Goal: Information Seeking & Learning: Learn about a topic

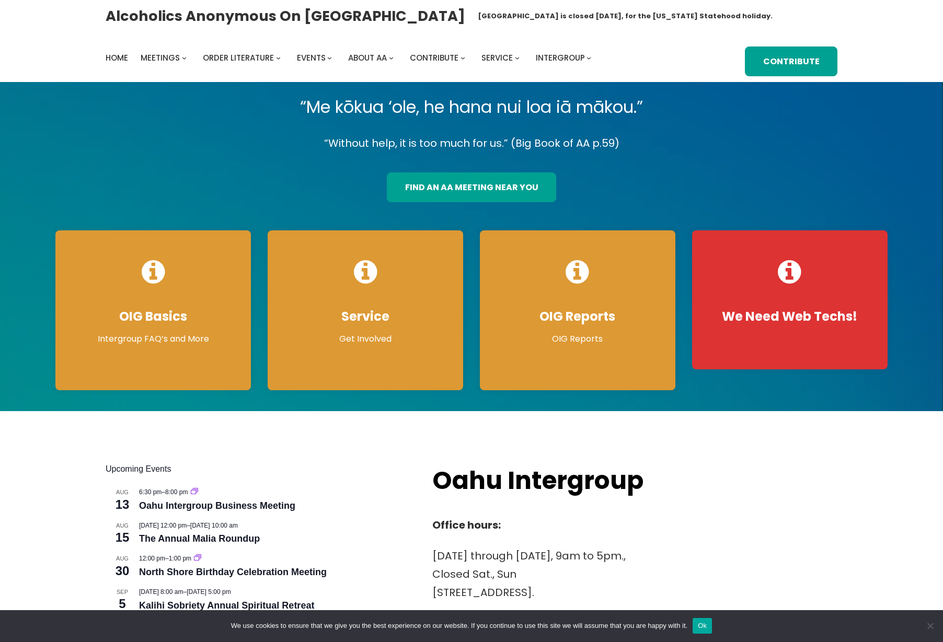
click at [602, 32] on div "Alcoholics Anonymous on Oahu Oahu Central Office is closed Friday, August 15, f…" at bounding box center [472, 41] width 732 height 71
click at [475, 183] on link "find an aa meeting near you" at bounding box center [471, 187] width 169 height 30
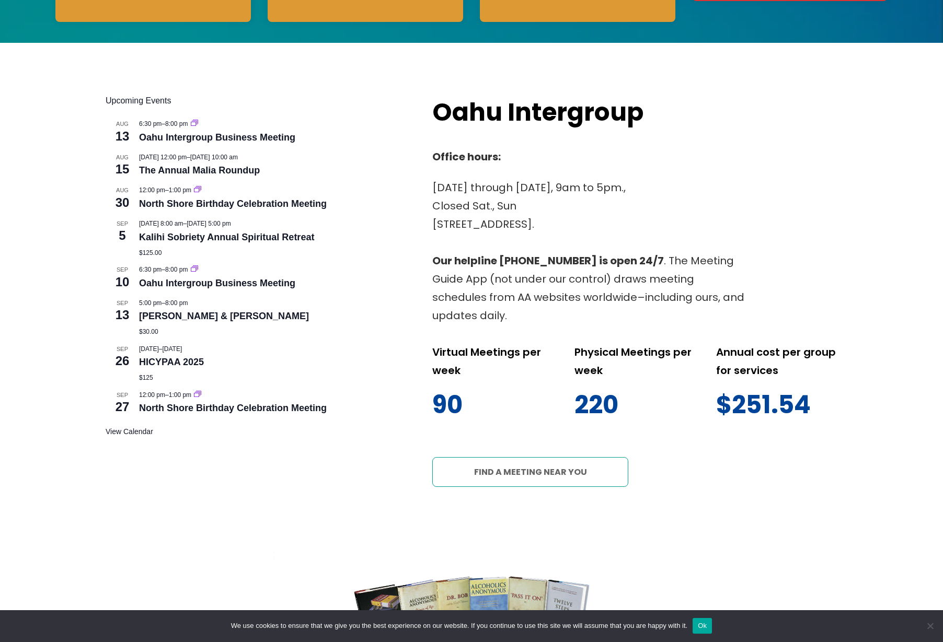
scroll to position [433, 0]
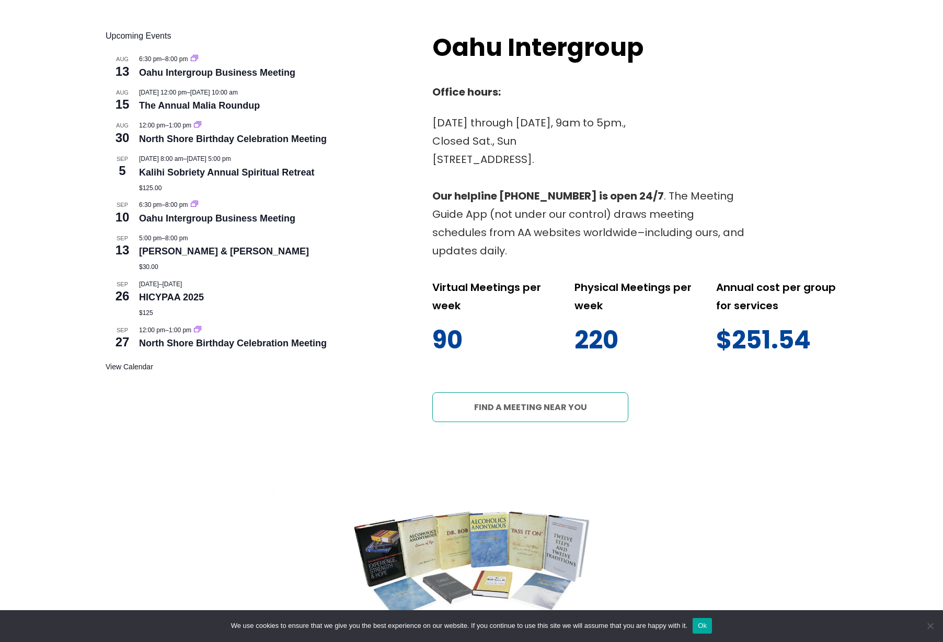
click at [561, 408] on link "Find a meeting near you" at bounding box center [530, 407] width 196 height 30
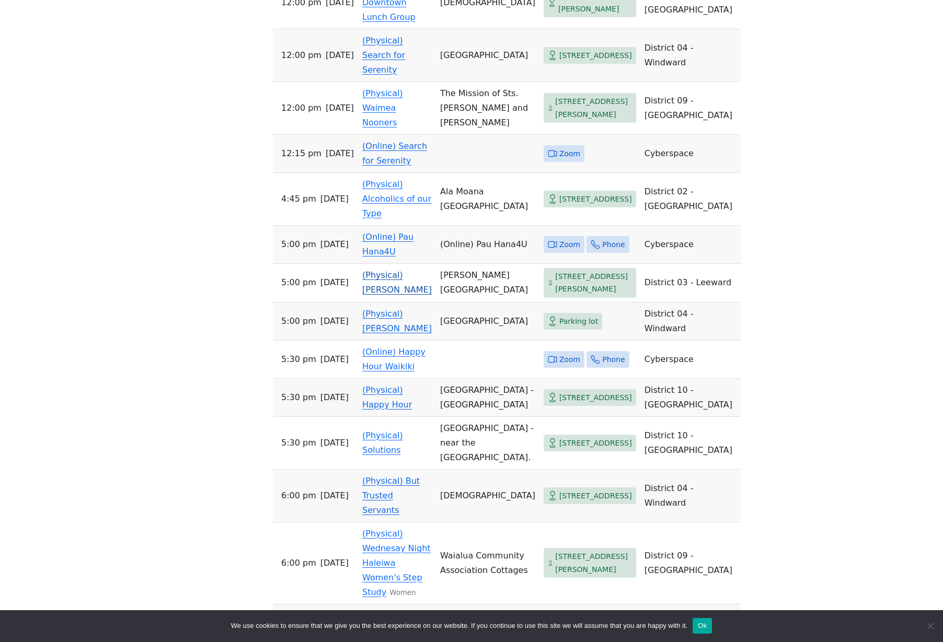
scroll to position [568, 0]
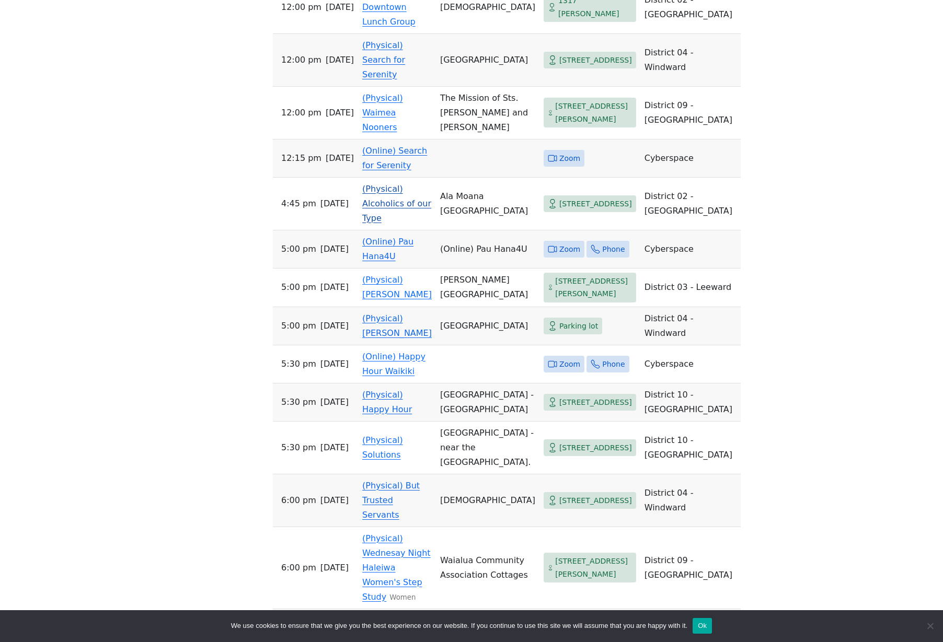
click at [397, 223] on link "(Physical) Alcoholics of our Type" at bounding box center [396, 203] width 69 height 39
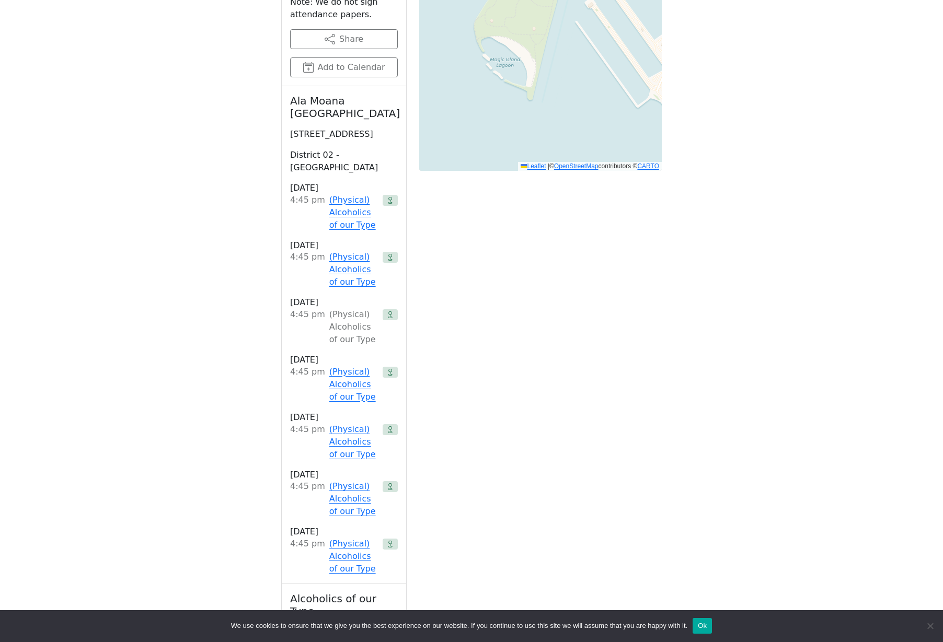
scroll to position [339, 0]
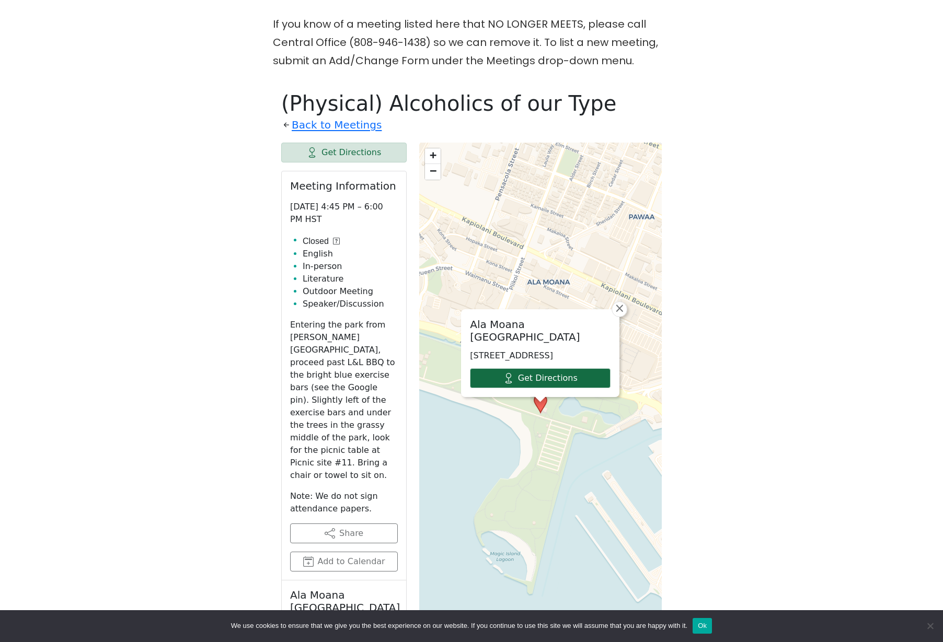
click at [550, 377] on link "Get Directions" at bounding box center [540, 378] width 141 height 20
click at [331, 343] on p "Entering the park from Atkinson Drive, proceed past L&L BBQ to the bright blue …" at bounding box center [344, 400] width 108 height 163
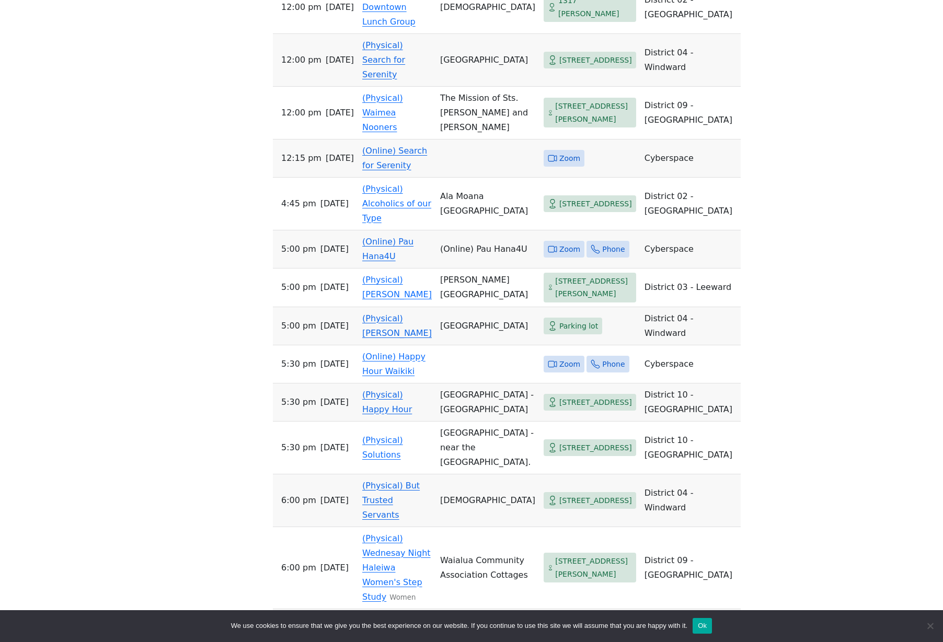
scroll to position [74, 0]
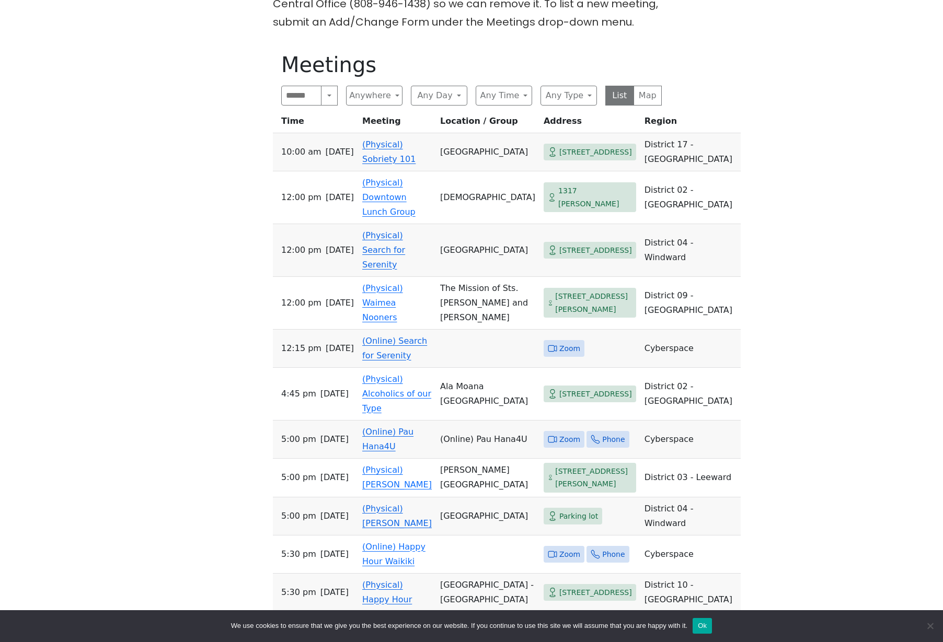
scroll to position [492, 0]
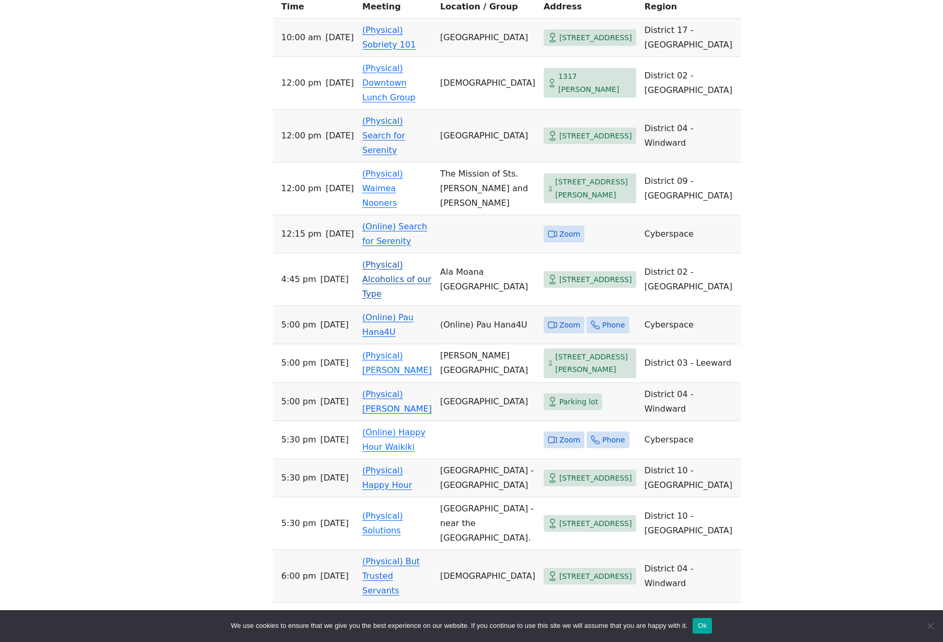
click at [407, 297] on link "(Physical) Alcoholics of our Type" at bounding box center [396, 279] width 69 height 39
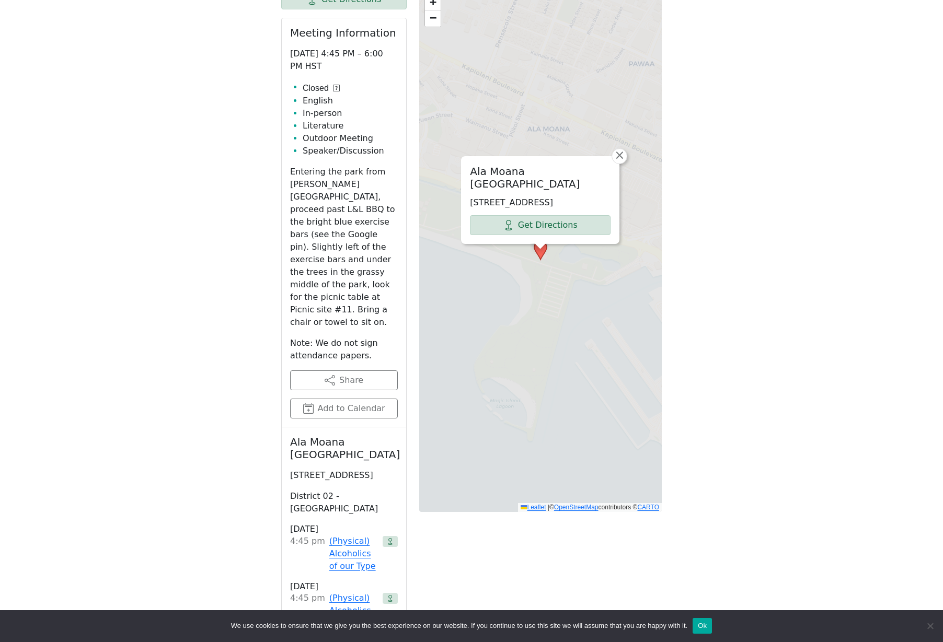
scroll to position [422, 0]
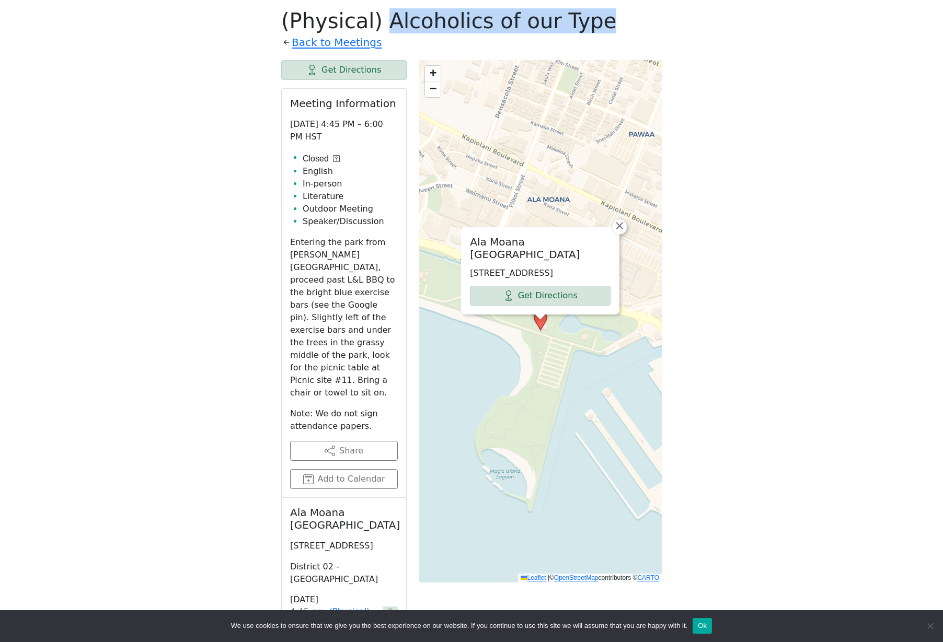
drag, startPoint x: 563, startPoint y: 28, endPoint x: 372, endPoint y: 17, distance: 192.1
click at [372, 17] on h1 "(Physical) Alcoholics of our Type" at bounding box center [471, 20] width 380 height 25
copy h1 "Alcoholics of our Type"
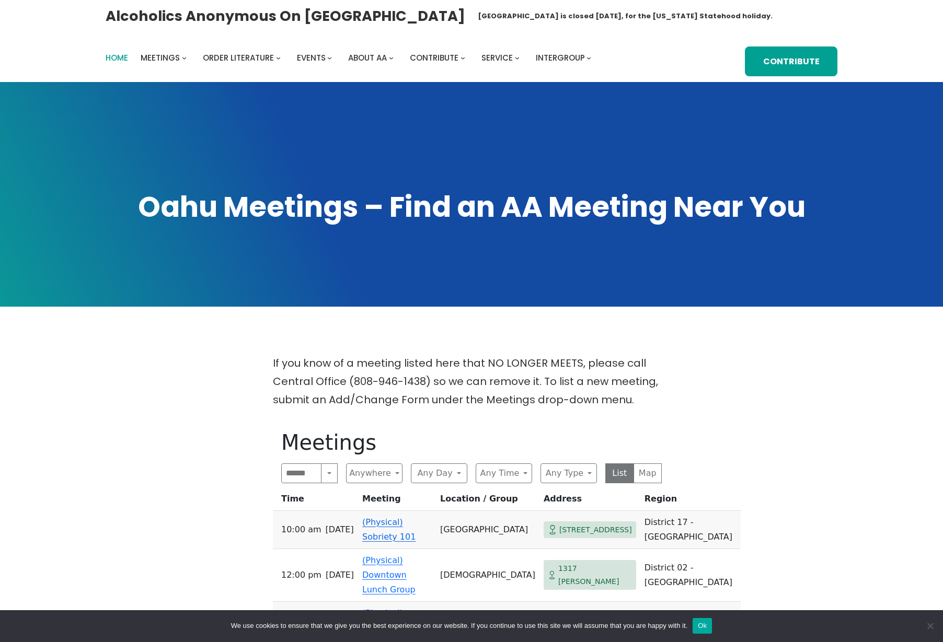
click at [114, 59] on span "Home" at bounding box center [117, 57] width 22 height 11
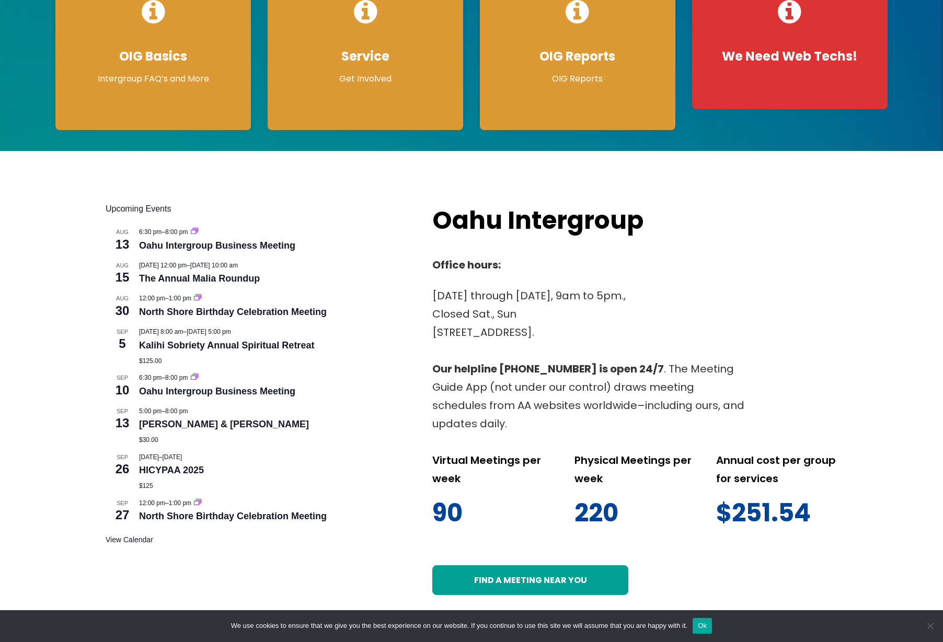
scroll to position [262, 0]
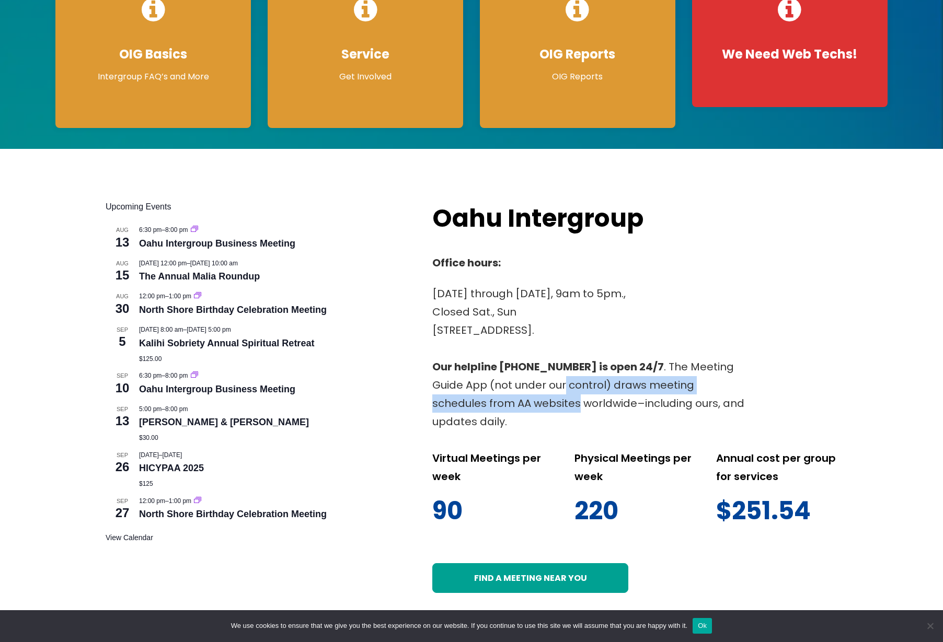
drag, startPoint x: 564, startPoint y: 386, endPoint x: 579, endPoint y: 409, distance: 27.0
click at [577, 407] on p "[DATE] through [DATE], 9am to 5pm., Closed Sat., [GEOGRAPHIC_DATA][STREET_ADDRE…" at bounding box center [589, 358] width 314 height 146
click at [579, 409] on p "[DATE] through [DATE], 9am to 5pm., Closed Sat., [GEOGRAPHIC_DATA][STREET_ADDRE…" at bounding box center [589, 358] width 314 height 146
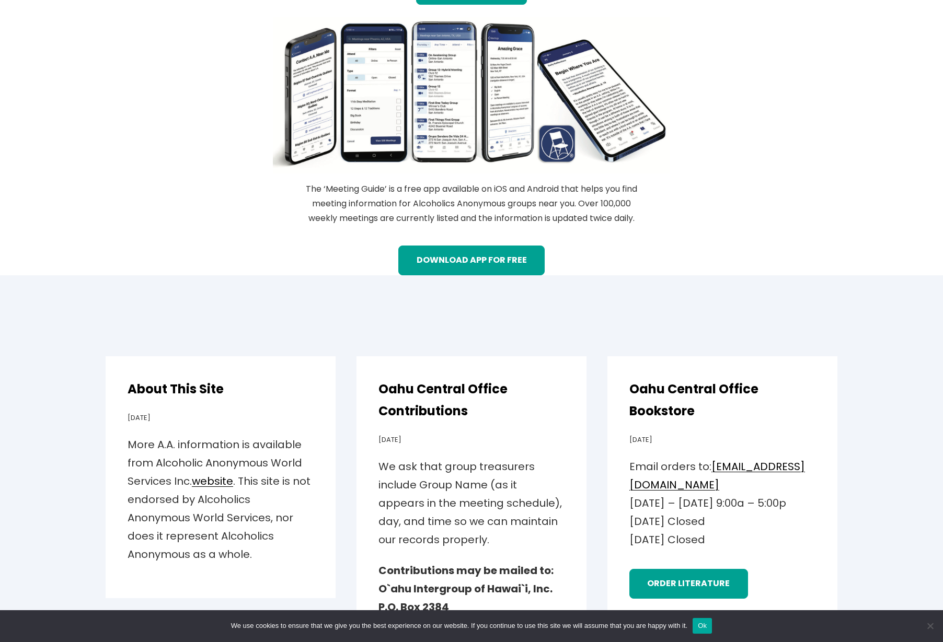
scroll to position [1367, 0]
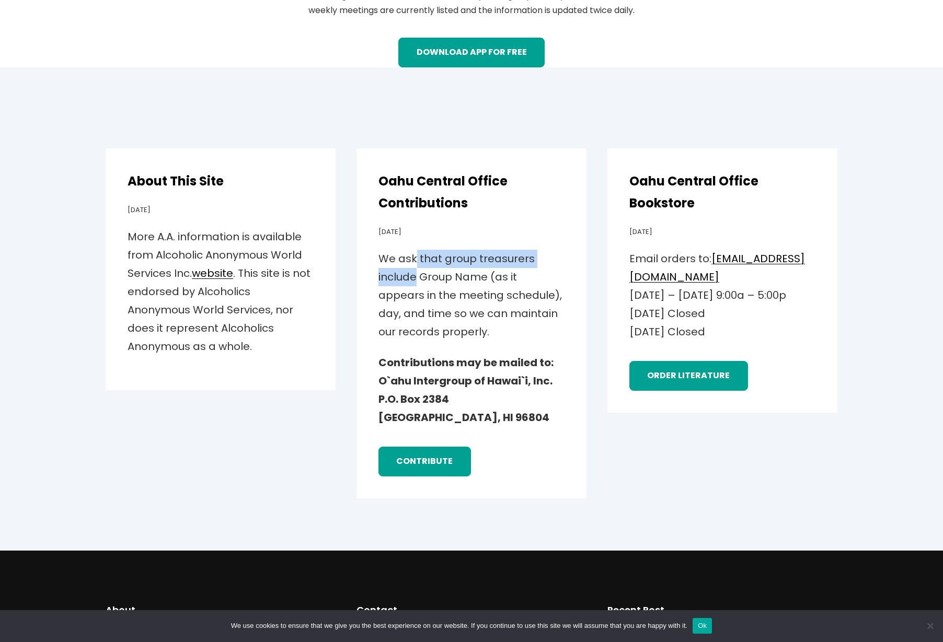
drag, startPoint x: 413, startPoint y: 269, endPoint x: 418, endPoint y: 298, distance: 29.6
click at [418, 298] on p "We ask that group treasurers include Group Name (as it appears in the meeting s…" at bounding box center [471, 295] width 186 height 91
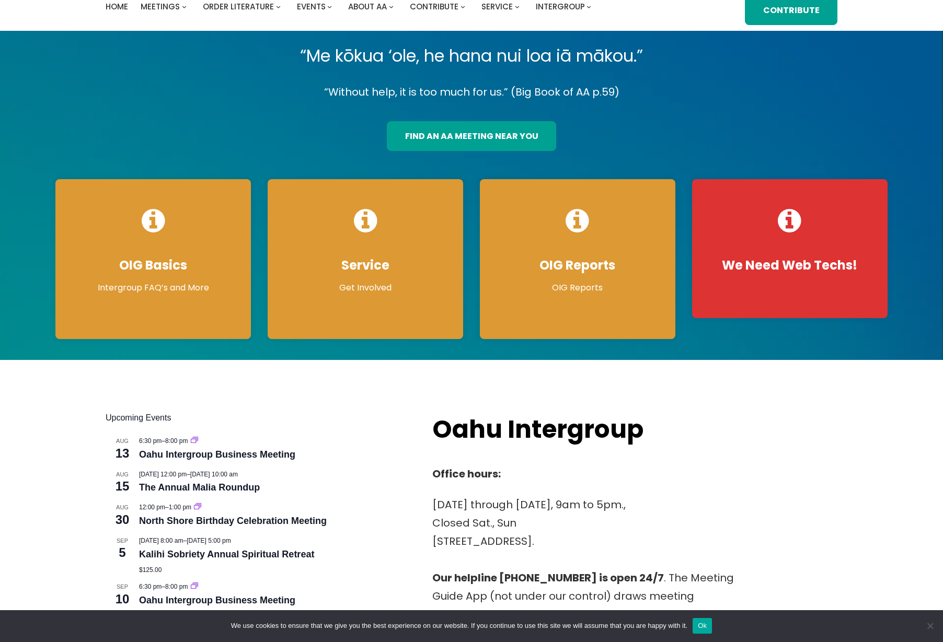
scroll to position [0, 0]
